Goal: Check status: Check status

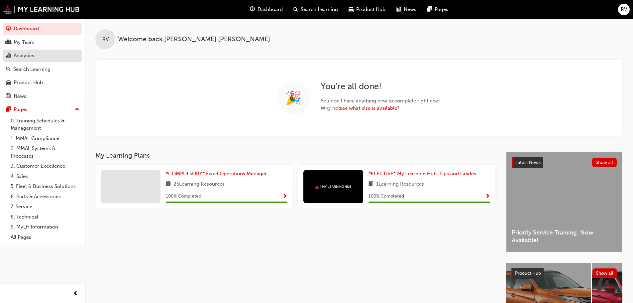
click at [29, 53] on div "Analytics" at bounding box center [24, 56] width 21 height 8
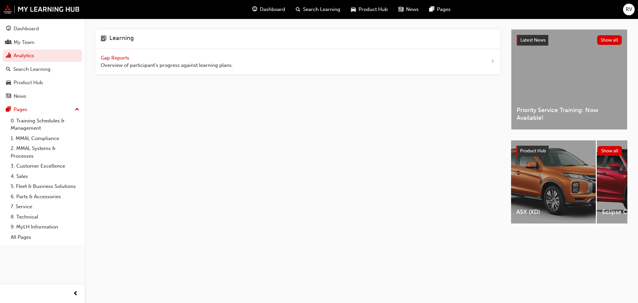
click at [116, 57] on span "Gap Reports" at bounding box center [116, 58] width 30 height 6
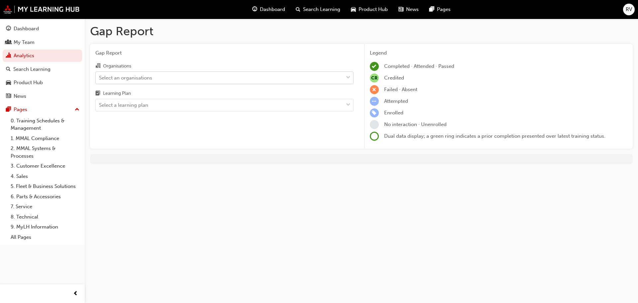
click at [218, 79] on div "Select an organisations" at bounding box center [219, 78] width 247 height 12
click at [100, 79] on input "Organisations Select an organisations" at bounding box center [99, 77] width 1 height 6
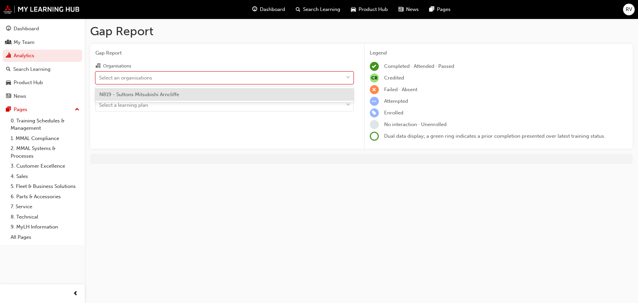
click at [137, 97] on span "N819 - Suttons Mitsubishi Arncliffe" at bounding box center [139, 94] width 80 height 6
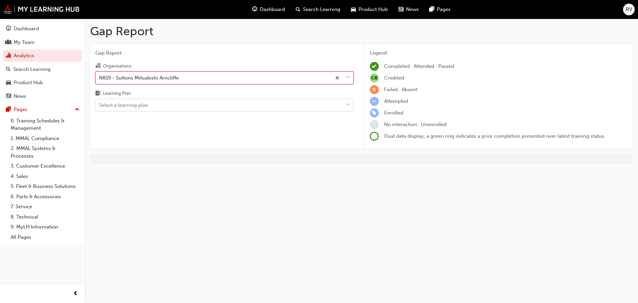
click at [130, 105] on div "Select a learning plan" at bounding box center [123, 105] width 49 height 8
click at [100, 105] on input "Learning Plan Select a learning plan" at bounding box center [99, 105] width 1 height 6
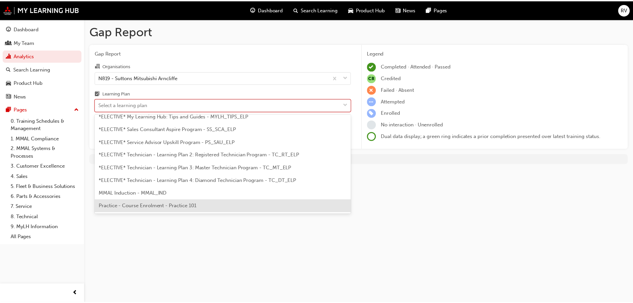
scroll to position [292, 0]
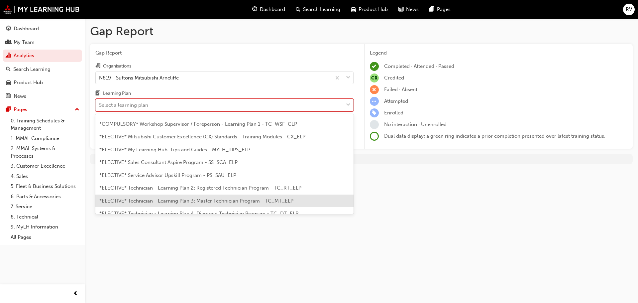
click at [247, 199] on span "*ELECTIVE* Technician - Learning Plan 3: Master Technician Program - TC_MT_ELP" at bounding box center [196, 201] width 194 height 6
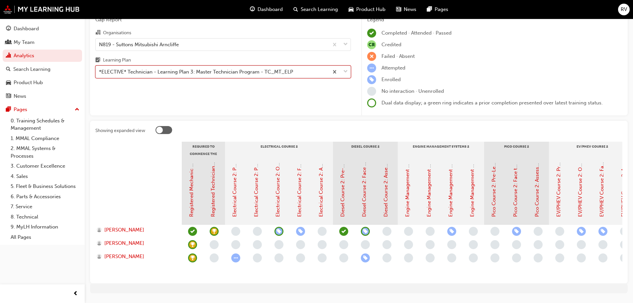
click at [349, 69] on div at bounding box center [339, 72] width 22 height 12
click at [100, 69] on input "Learning Plan option *ELECTIVE* Technician - Learning Plan 3: Master Technician…" at bounding box center [99, 72] width 1 height 6
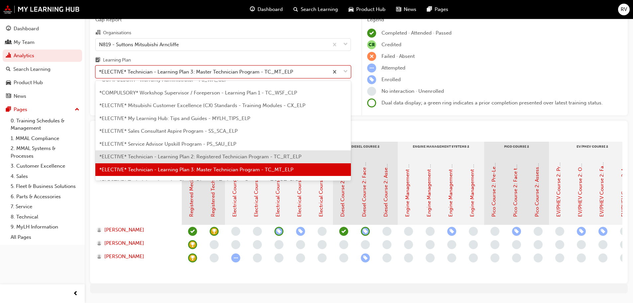
scroll to position [323, 0]
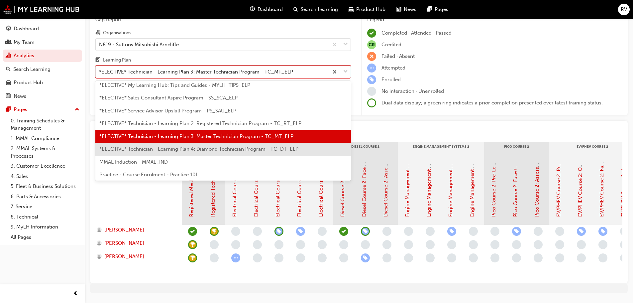
click at [211, 150] on span "*ELECTIVE* Technician - Learning Plan 4: Diamond Technician Program - TC_DT_ELP" at bounding box center [198, 149] width 199 height 6
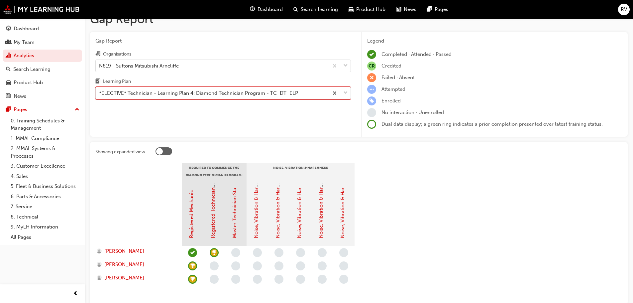
scroll to position [33, 0]
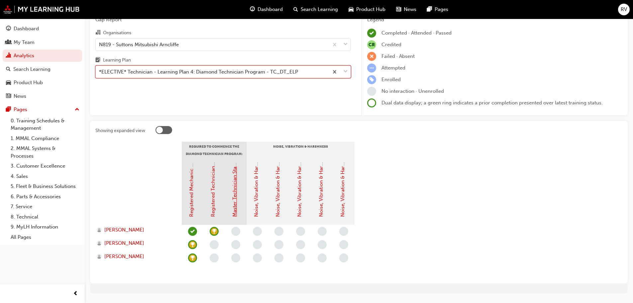
click at [236, 210] on link "Master Technician Status" at bounding box center [234, 187] width 6 height 57
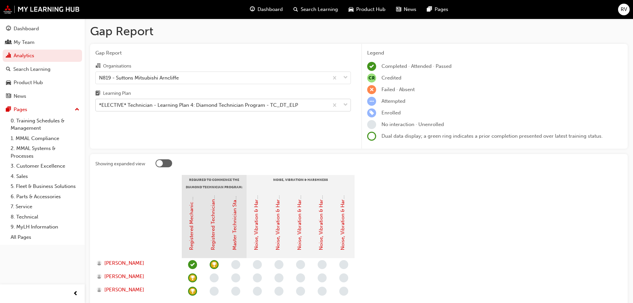
click at [345, 105] on span "down-icon" at bounding box center [345, 105] width 5 height 9
click at [100, 105] on input "Learning Plan *ELECTIVE* Technician - Learning Plan 4: Diamond Technician Progr…" at bounding box center [99, 105] width 1 height 6
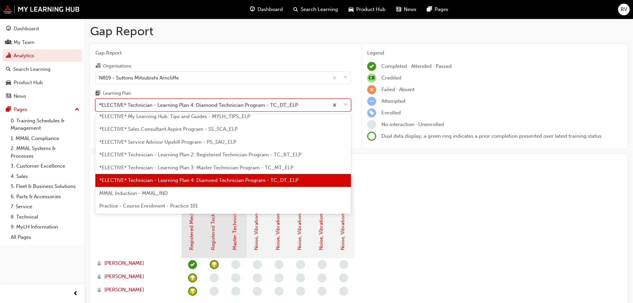
scroll to position [292, 0]
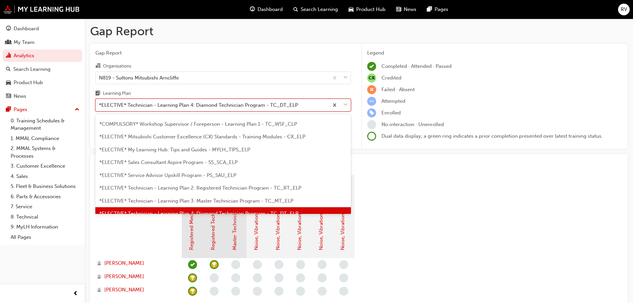
click at [188, 126] on span "*COMPULSORY* Workshop Supervisor / Foreperson - Learning Plan 1 - TC_WSF_CLP" at bounding box center [198, 124] width 198 height 6
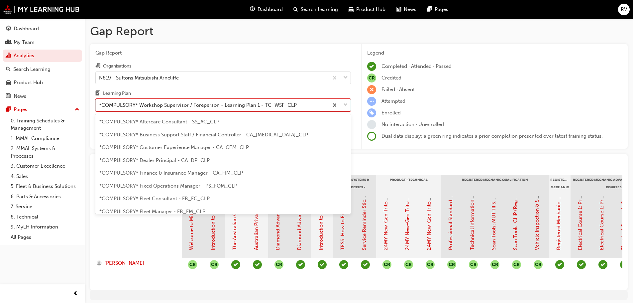
scroll to position [213, 0]
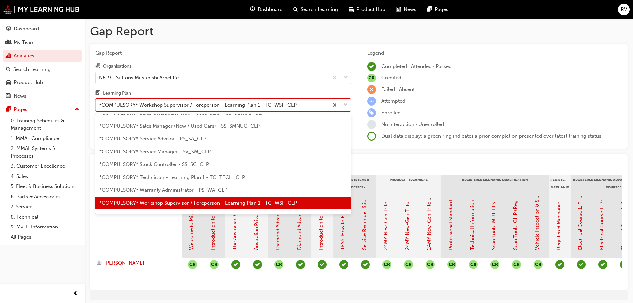
click at [347, 106] on span "down-icon" at bounding box center [345, 105] width 5 height 9
click at [100, 106] on input "Learning Plan option *COMPULSORY* Workshop Supervisor / Foreperson - Learning P…" at bounding box center [99, 105] width 1 height 6
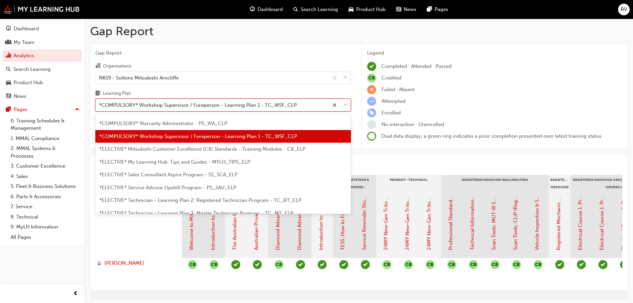
scroll to position [313, 0]
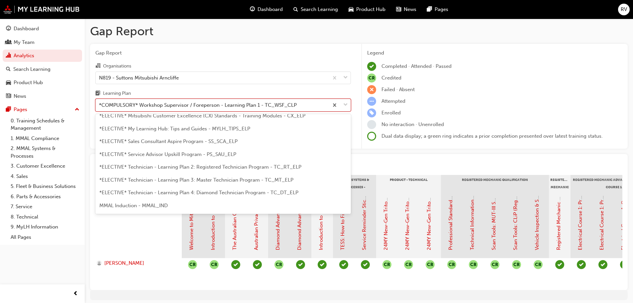
click at [196, 180] on span "*ELECTIVE* Technician - Learning Plan 3: Master Technician Program - TC_MT_ELP" at bounding box center [196, 180] width 194 height 6
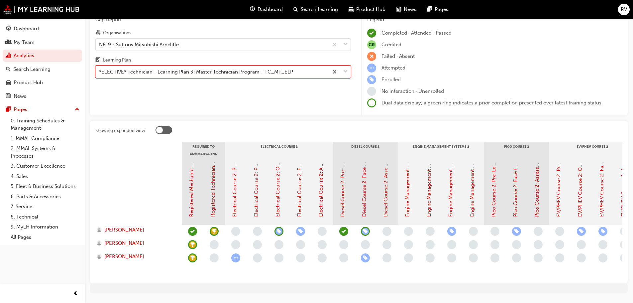
scroll to position [56, 0]
